Goal: Book appointment/travel/reservation

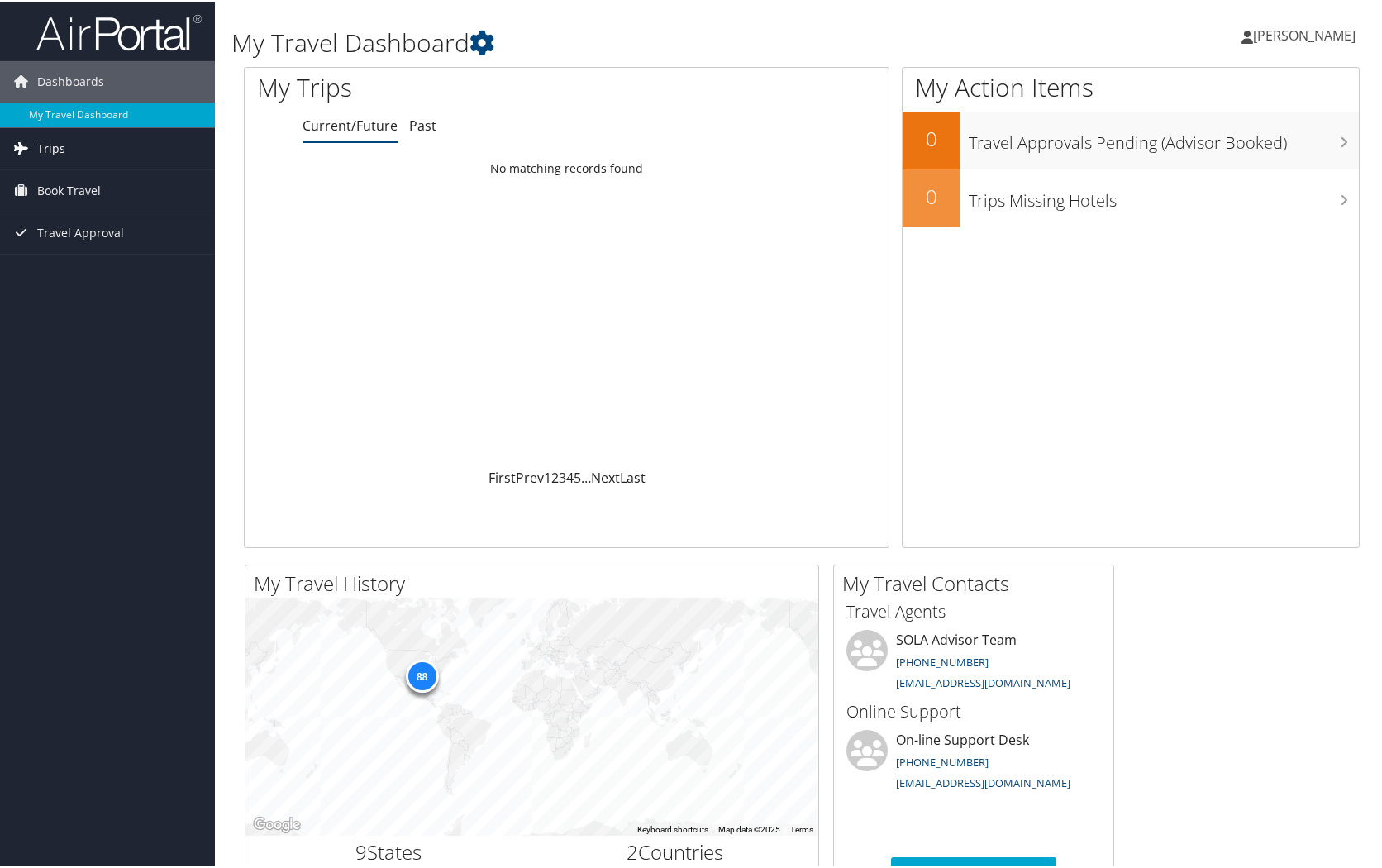
click at [48, 152] on span "Trips" at bounding box center [51, 146] width 28 height 41
click at [63, 185] on link "Current/Future Trips" at bounding box center [107, 179] width 215 height 25
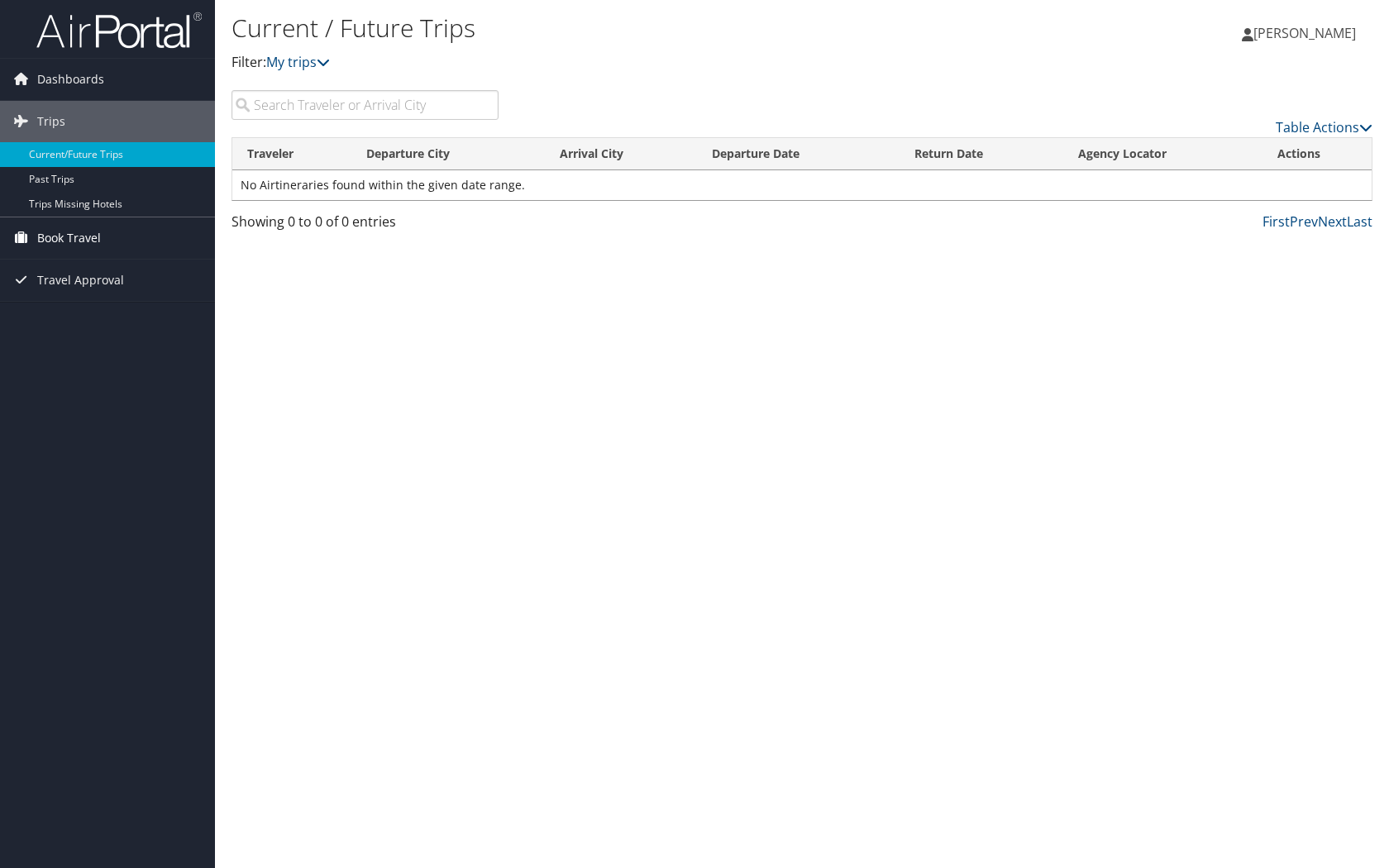
click at [84, 242] on span "Book Travel" at bounding box center [69, 237] width 64 height 41
click at [77, 290] on link "Book/Manage Online Trips" at bounding box center [107, 296] width 215 height 25
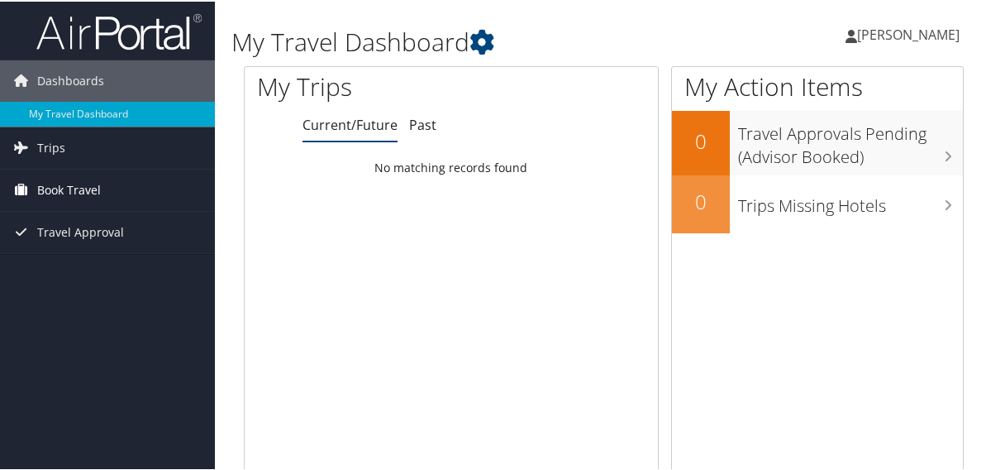
click at [58, 187] on span "Book Travel" at bounding box center [69, 188] width 64 height 41
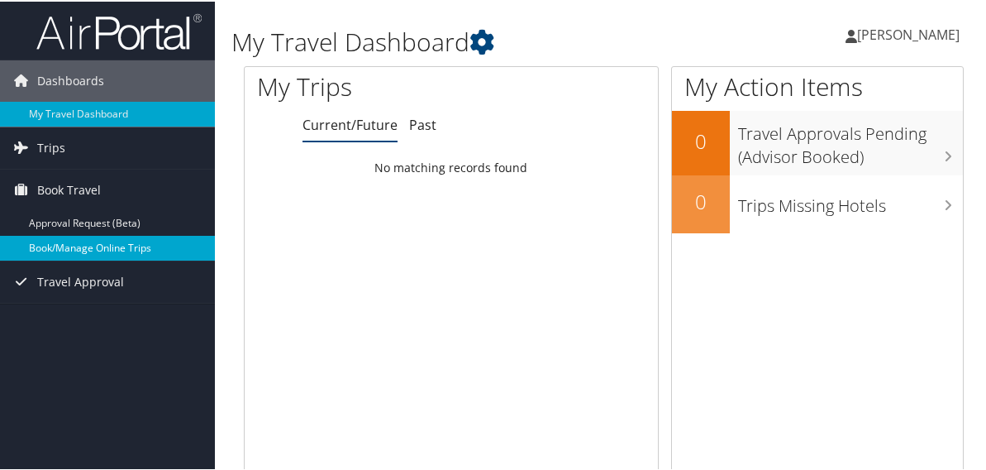
click at [72, 245] on link "Book/Manage Online Trips" at bounding box center [107, 246] width 215 height 25
